Goal: Navigation & Orientation: Find specific page/section

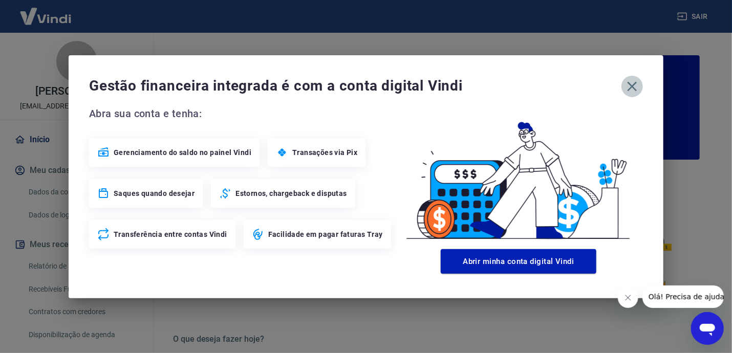
click at [633, 84] on icon "button" at bounding box center [632, 86] width 10 height 10
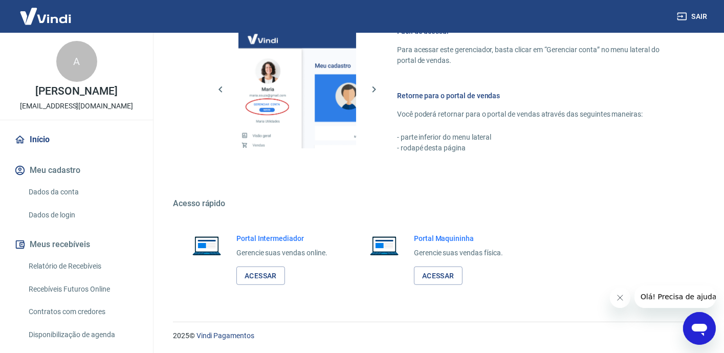
click at [61, 20] on img at bounding box center [45, 16] width 67 height 31
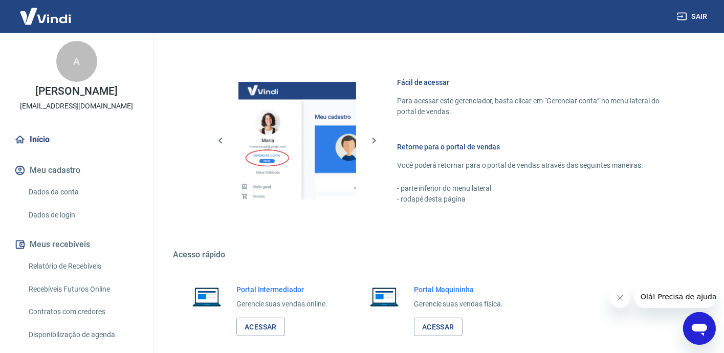
scroll to position [570, 0]
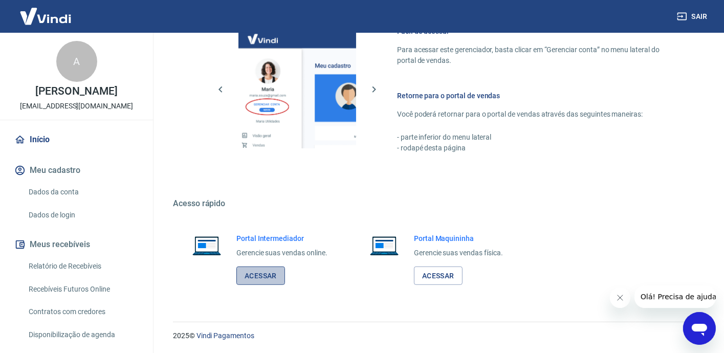
click at [261, 277] on link "Acessar" at bounding box center [260, 276] width 49 height 19
